Goal: Find specific page/section: Find specific page/section

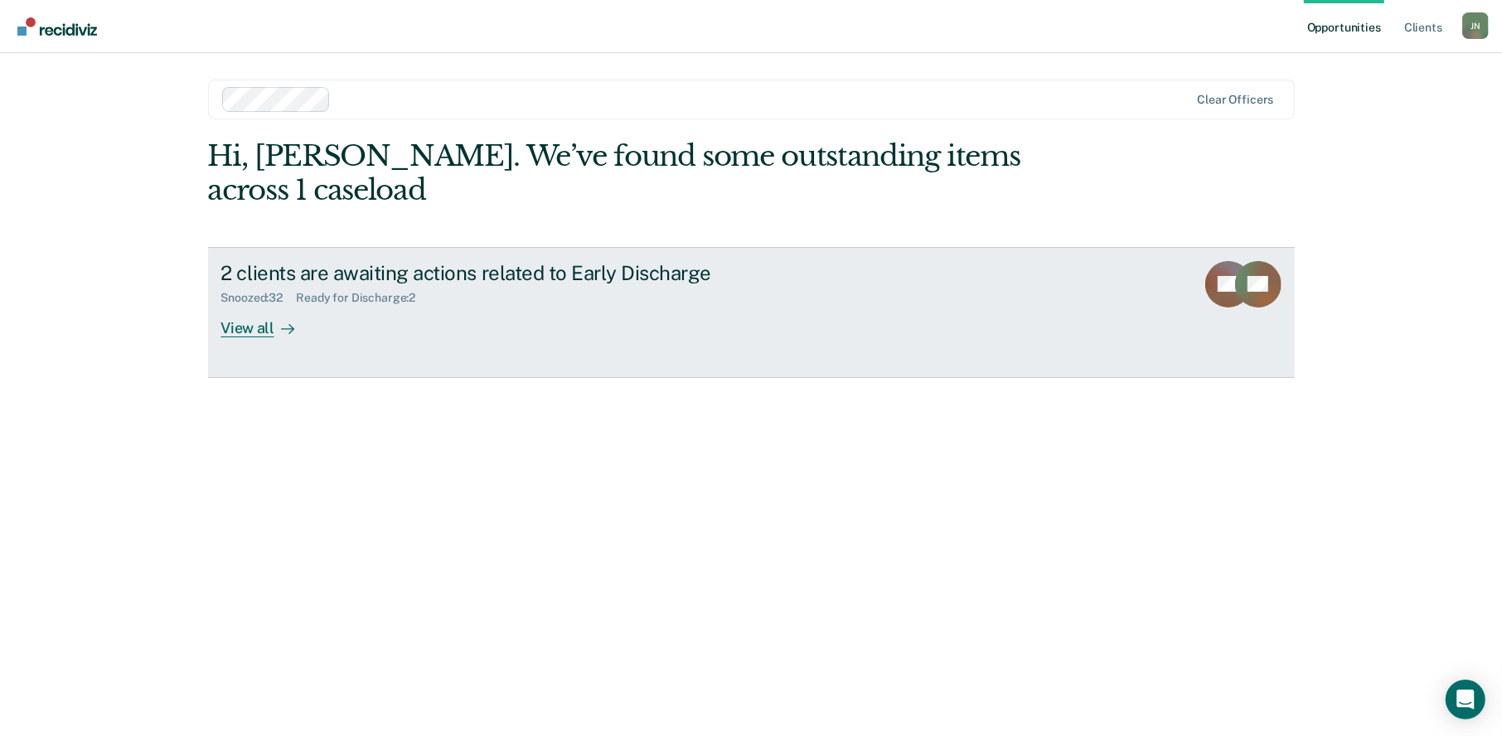
click at [254, 305] on div "View all" at bounding box center [267, 321] width 93 height 32
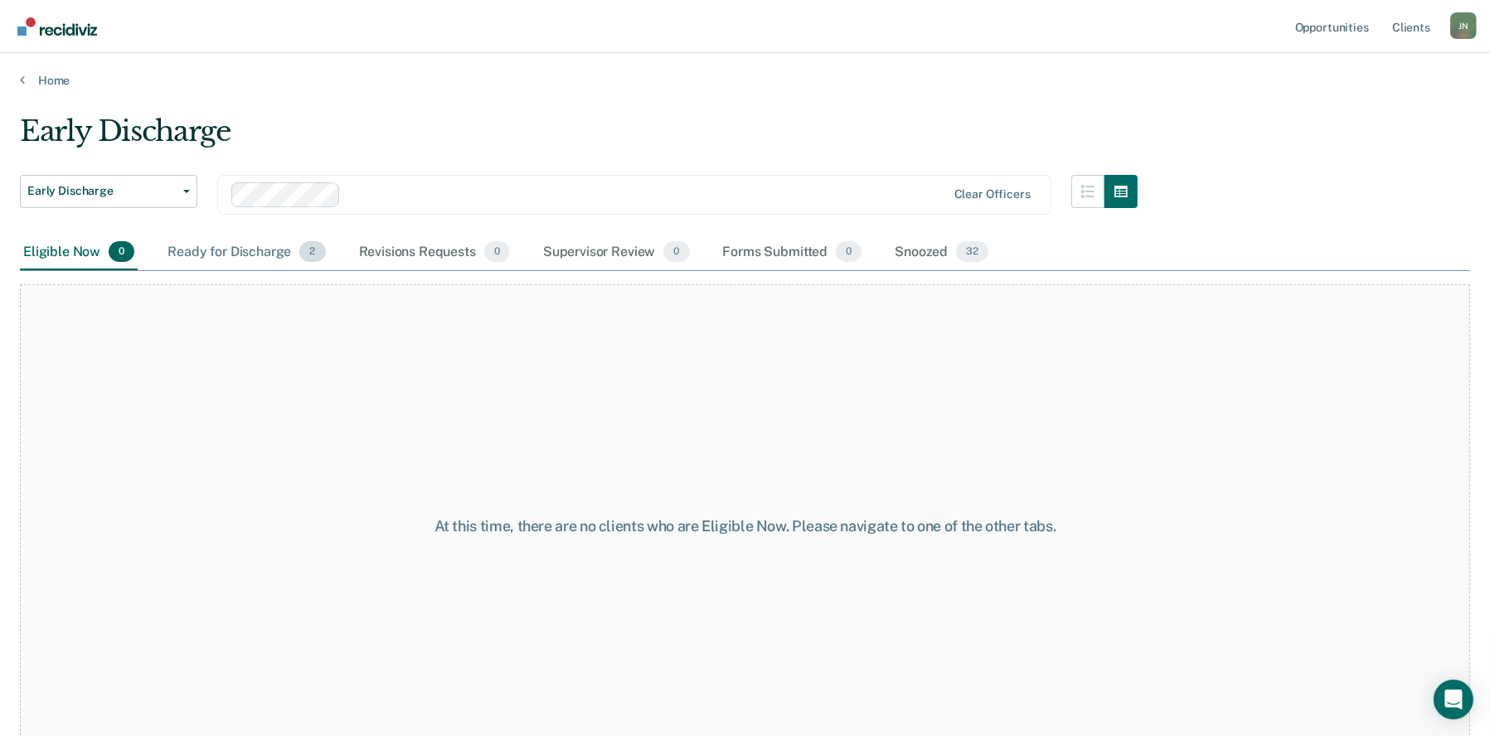
click at [251, 255] on div "Ready for Discharge 2" at bounding box center [246, 253] width 164 height 36
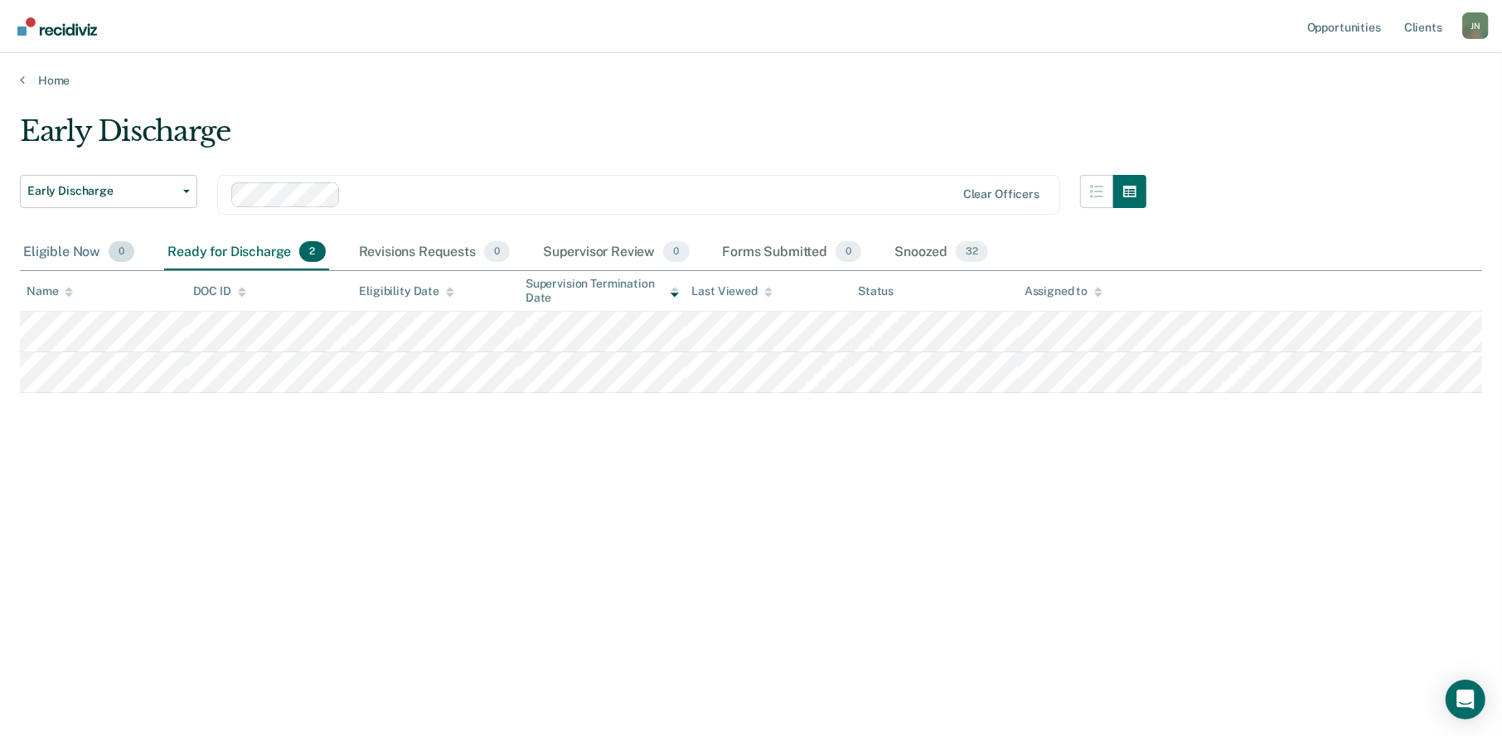
click at [43, 257] on div "Eligible Now 0" at bounding box center [79, 253] width 118 height 36
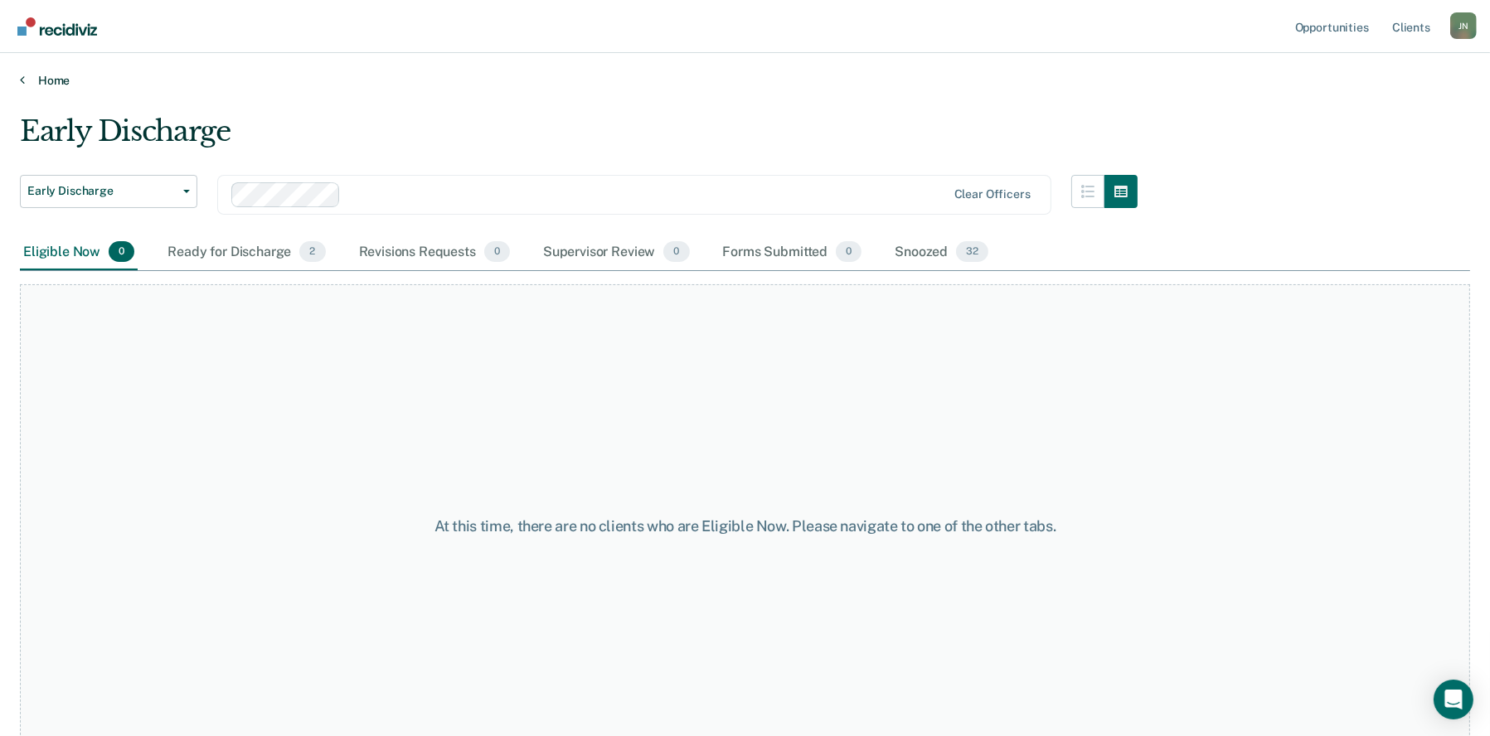
click at [51, 83] on link "Home" at bounding box center [745, 80] width 1450 height 15
